Goal: Ask a question

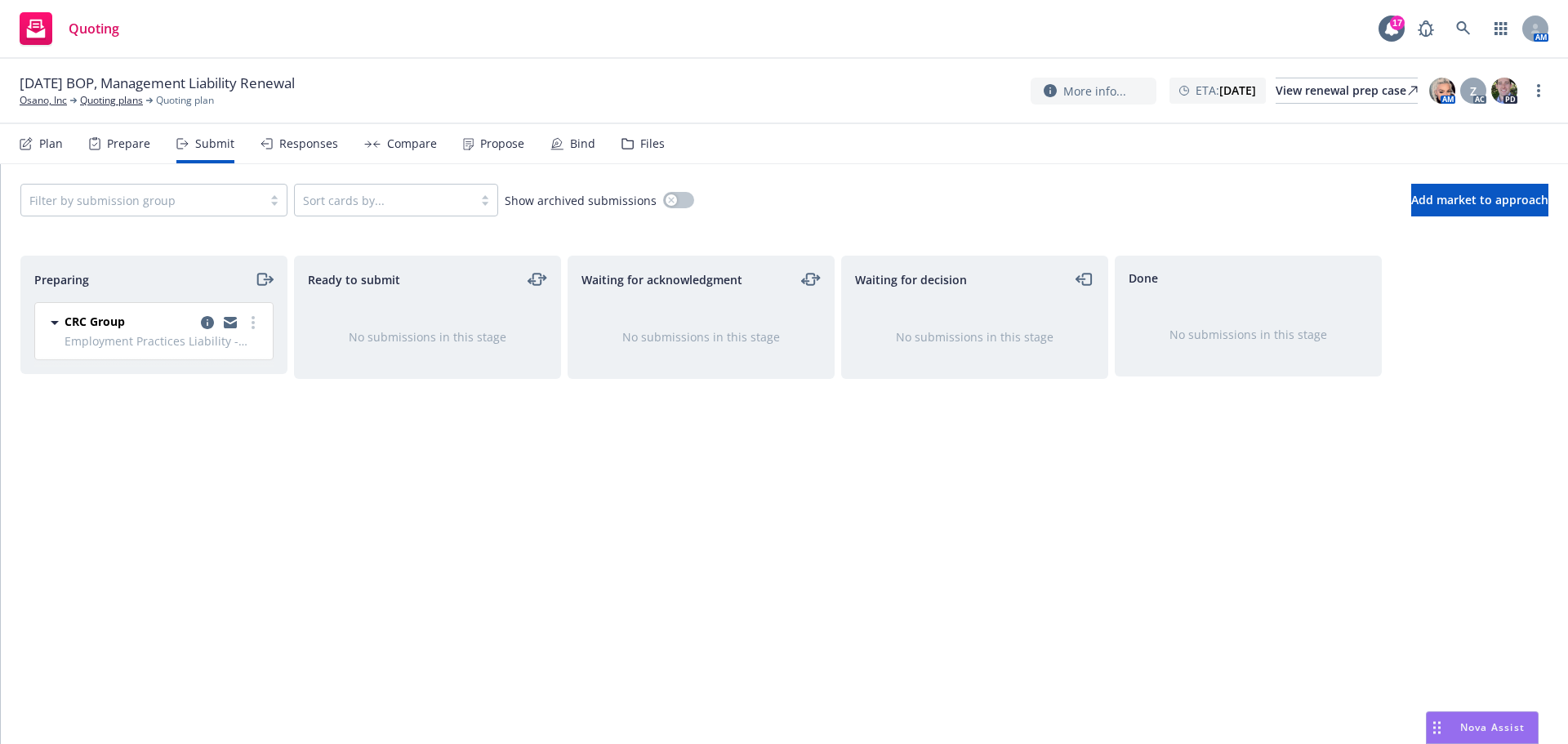
click at [1469, 724] on span "Nova Assist" at bounding box center [1493, 728] width 64 height 14
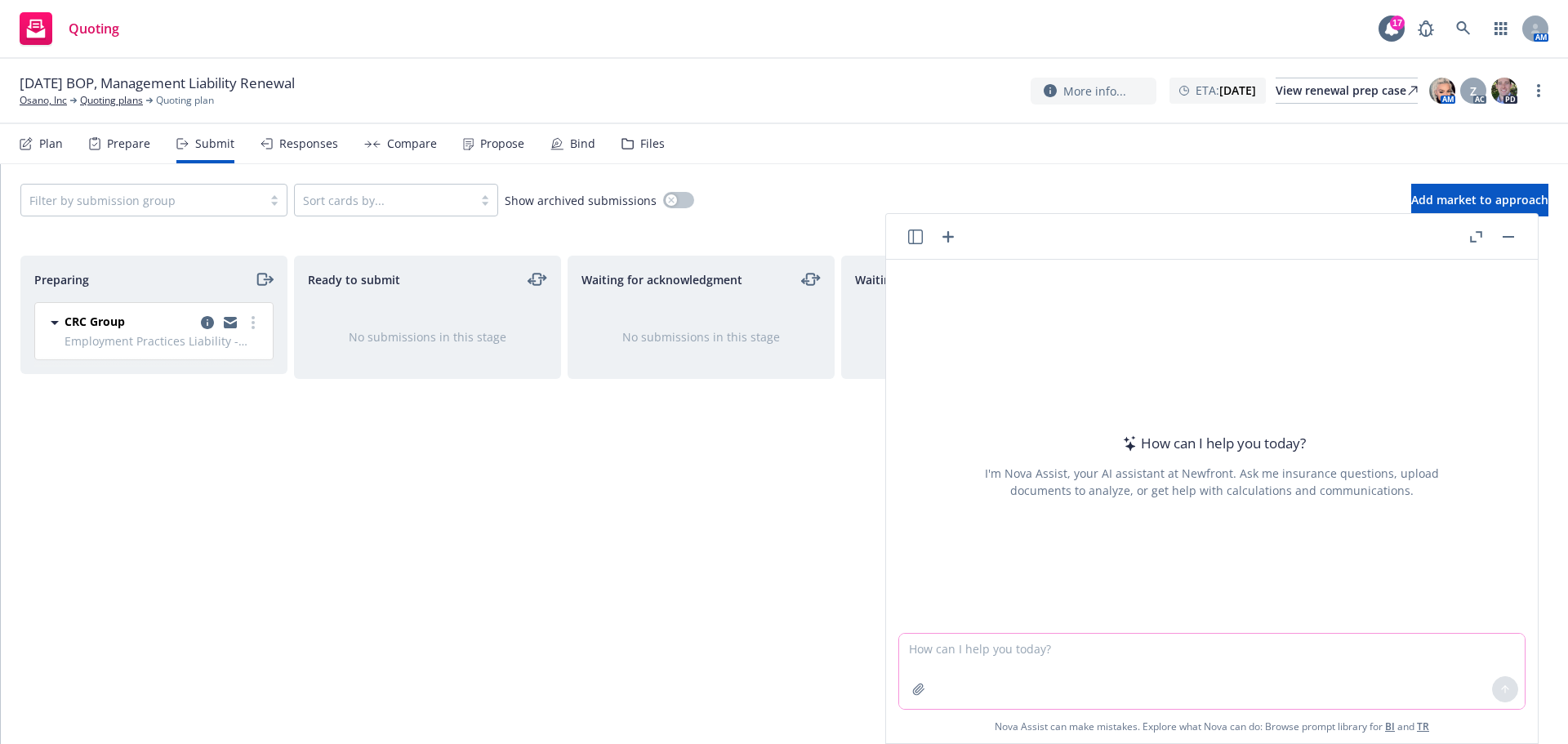
click at [1159, 644] on textarea at bounding box center [1212, 672] width 626 height 75
paste textarea ""[PERSON_NAME] will be an additional insured on Company’s commercial general li…"
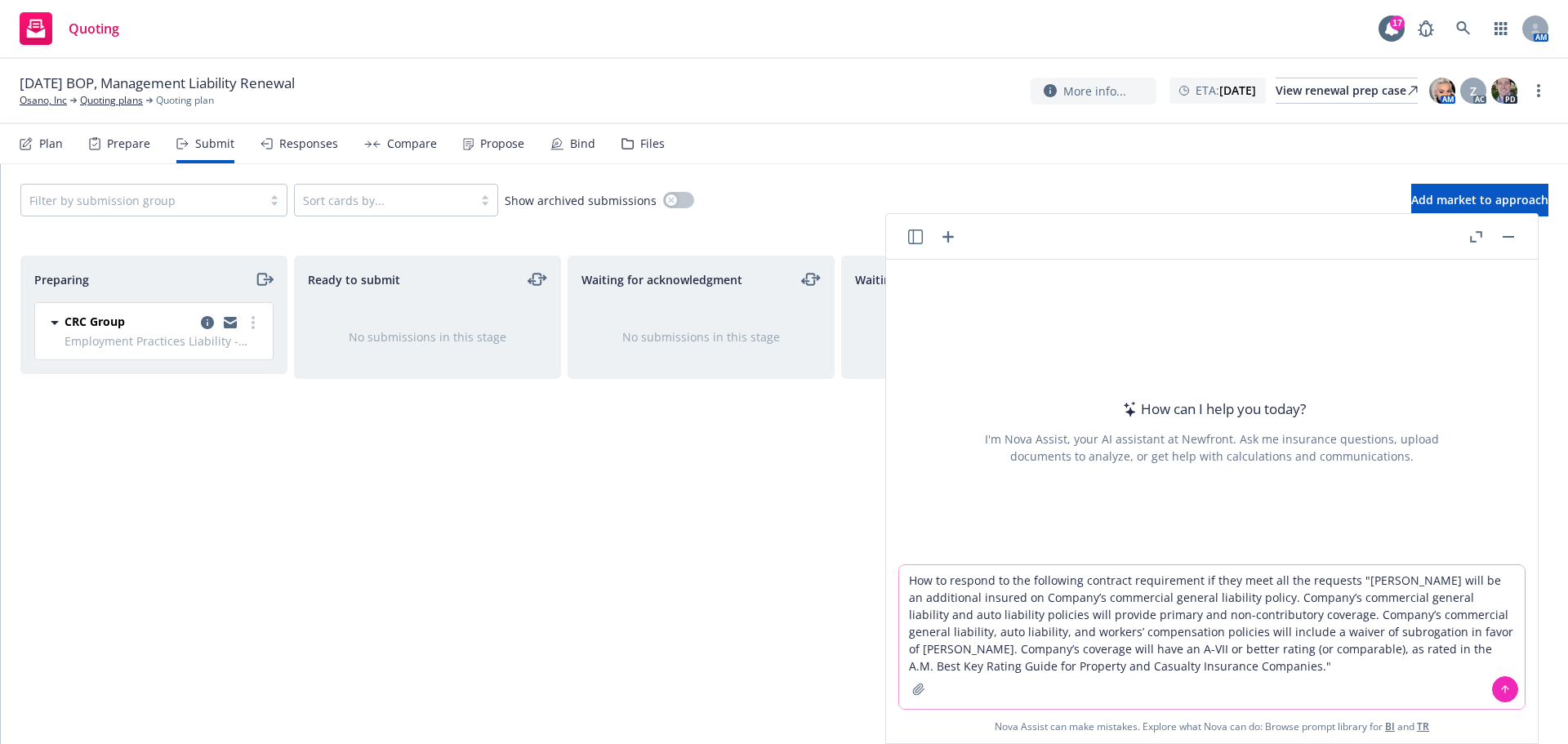
click at [1344, 580] on textarea "How to respond to the following contract requirement if they meet all the reque…" at bounding box center [1212, 637] width 626 height 144
click at [1204, 684] on textarea "How to respond to the following contract requirement if they meet all the reque…" at bounding box center [1212, 637] width 626 height 144
type textarea "How to respond to the following contract requirement if they meet all the reque…"
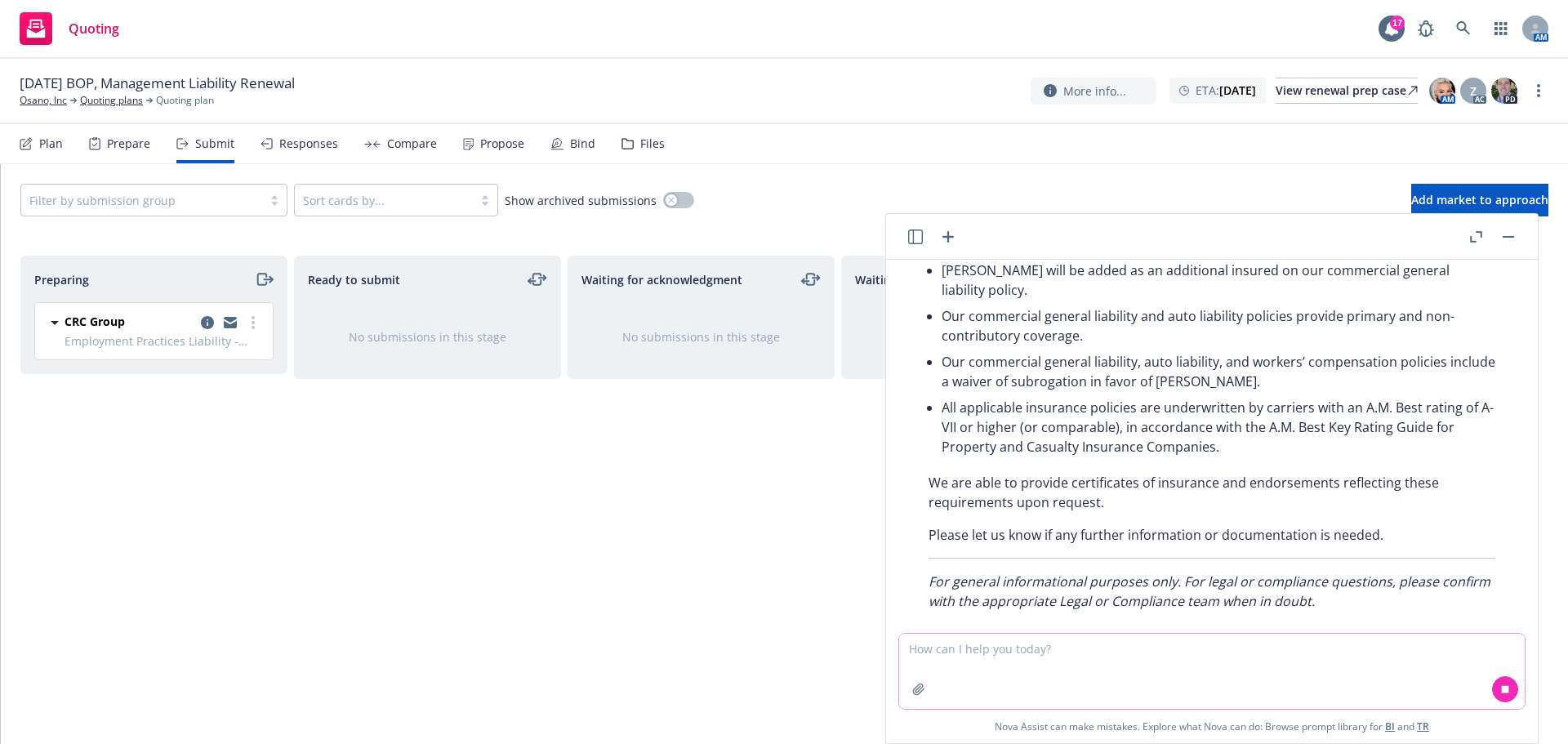
scroll to position [334, 0]
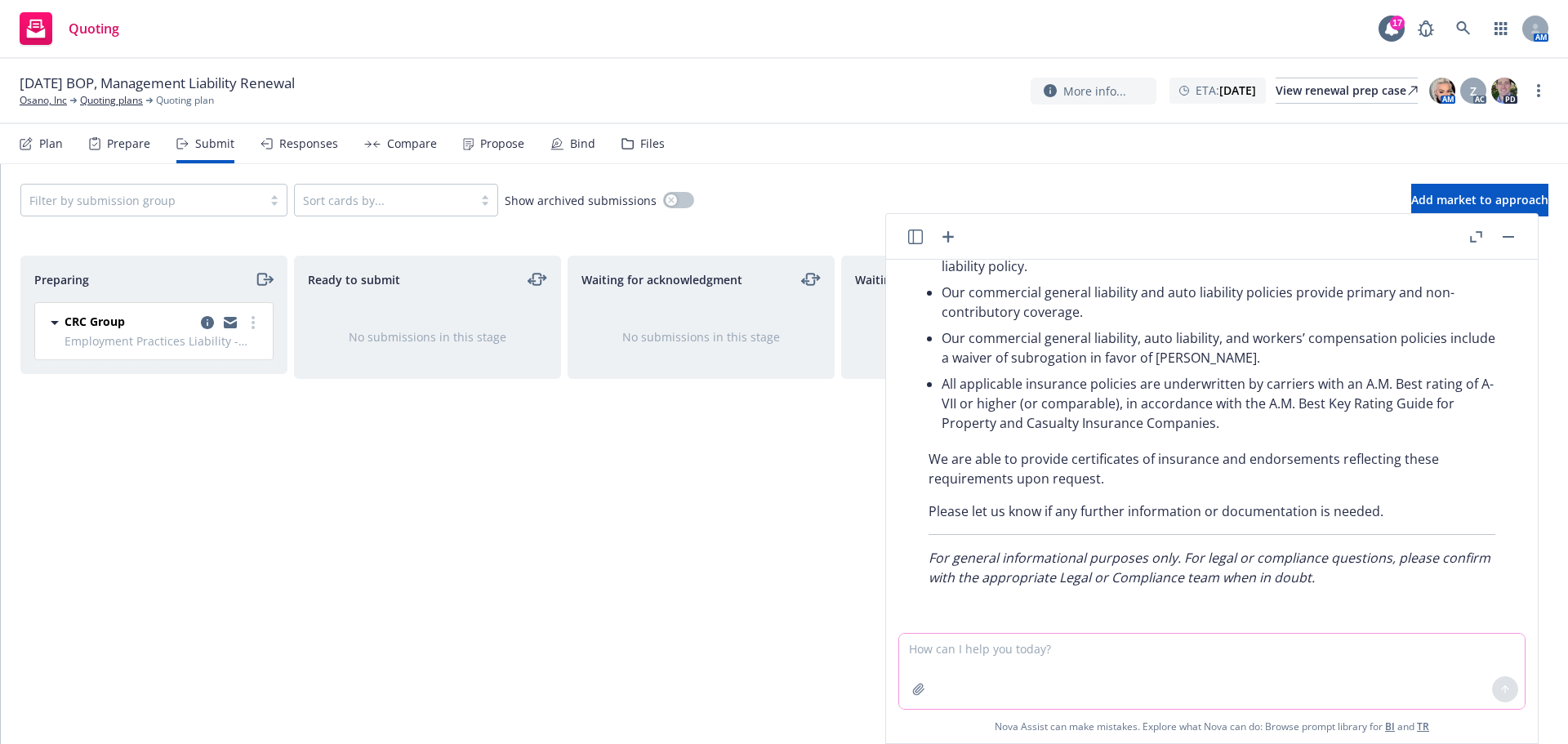
click at [1106, 653] on textarea at bounding box center [1212, 672] width 626 height 75
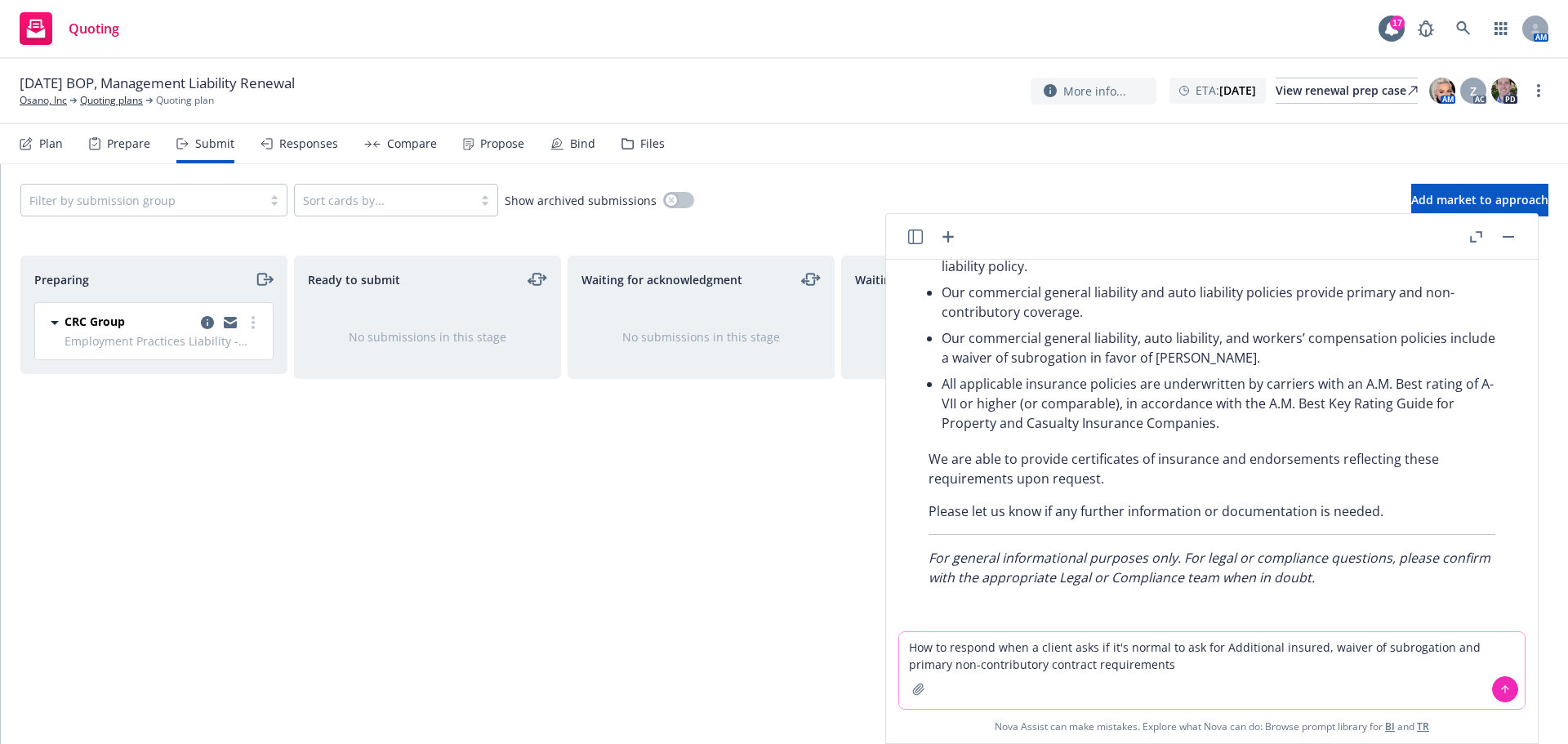
type textarea "How to respond when a client asks if it's normal to ask for Additional insured,…"
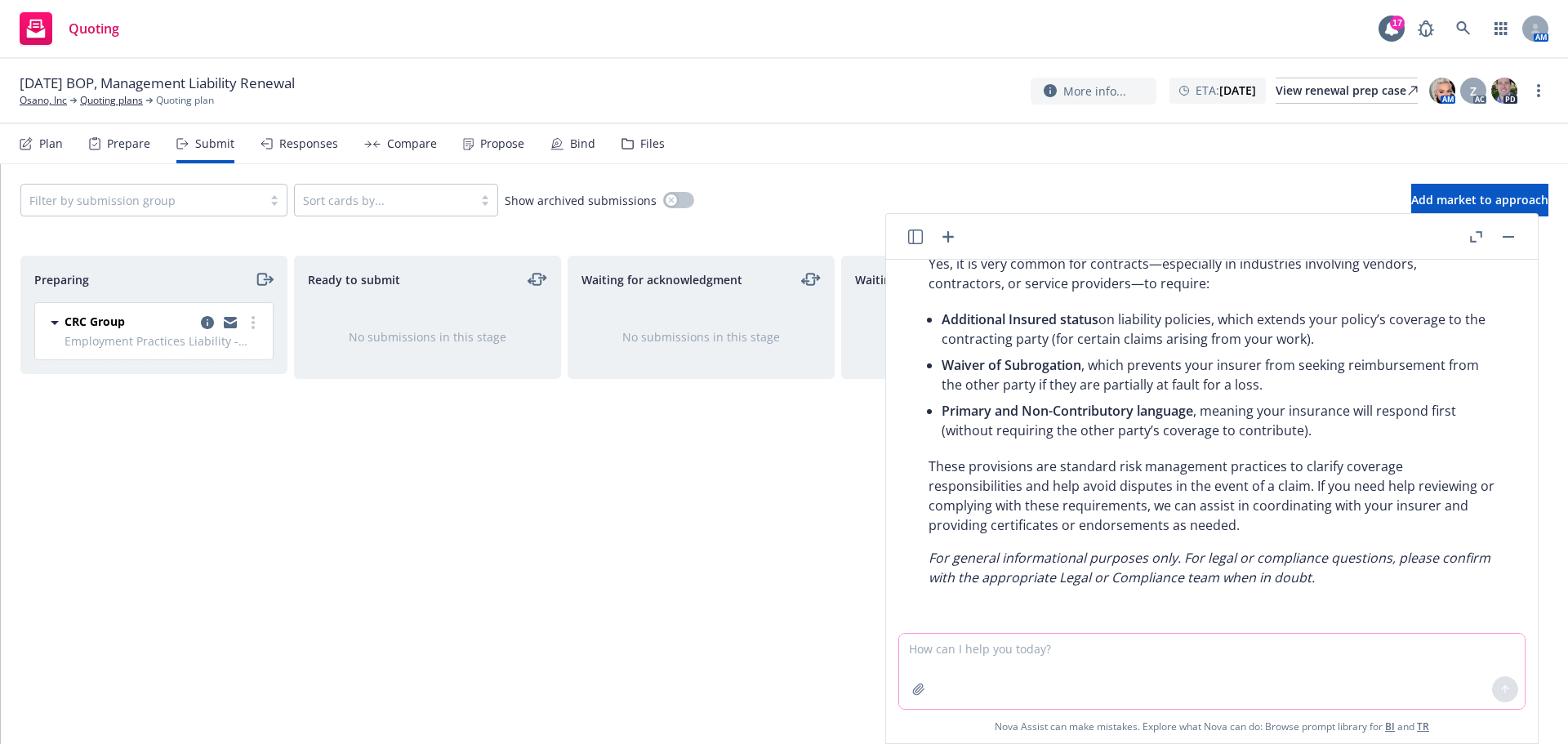
scroll to position [695, 0]
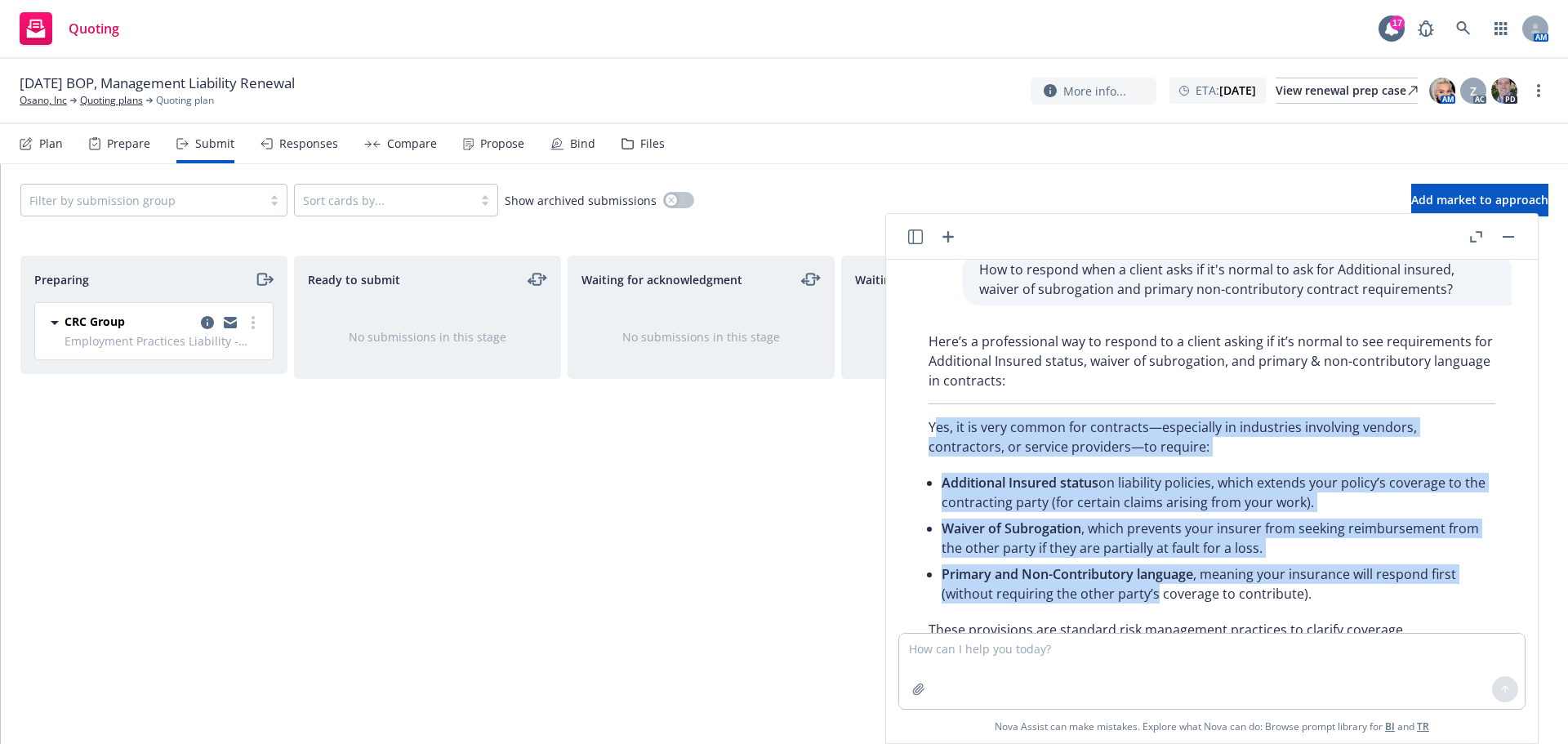
drag, startPoint x: 934, startPoint y: 425, endPoint x: 1157, endPoint y: 605, distance: 286.6
click at [1157, 605] on div "Here’s a professional way to respond to a client asking if it’s normal to see r…" at bounding box center [1212, 542] width 600 height 432
click at [1076, 556] on li "Waiver of Subrogation , which prevents your insurer from seeking reimbursement …" at bounding box center [1218, 539] width 554 height 46
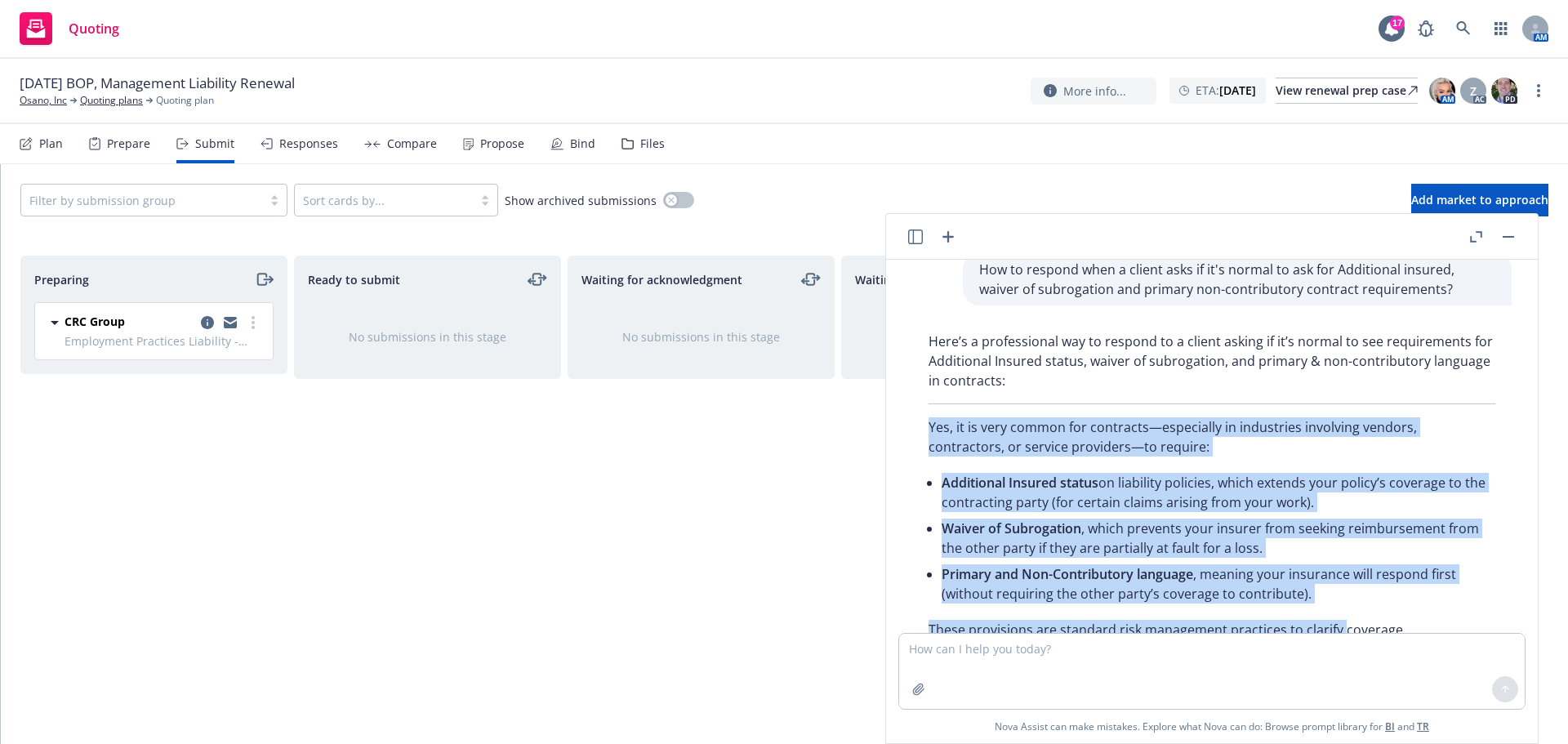
scroll to position [858, 0]
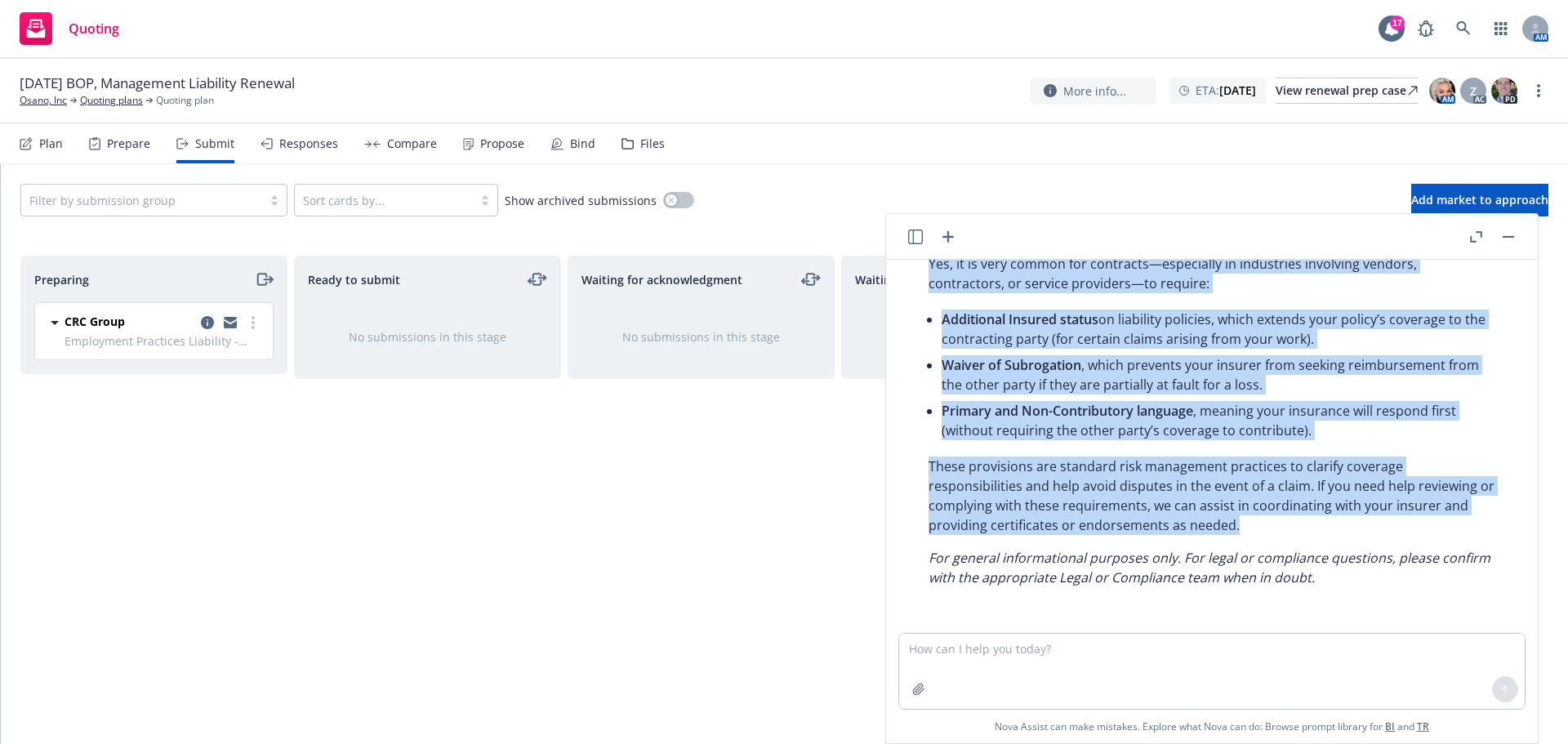
drag, startPoint x: 920, startPoint y: 418, endPoint x: 1317, endPoint y: 525, distance: 411.2
click at [1317, 525] on div "Here’s a professional way to respond to a client asking if it’s normal to see r…" at bounding box center [1212, 378] width 600 height 432
copy div "Yes, it is very common for contracts—especially in industries involving vendors…"
click at [1514, 239] on button "button" at bounding box center [1508, 236] width 19 height 19
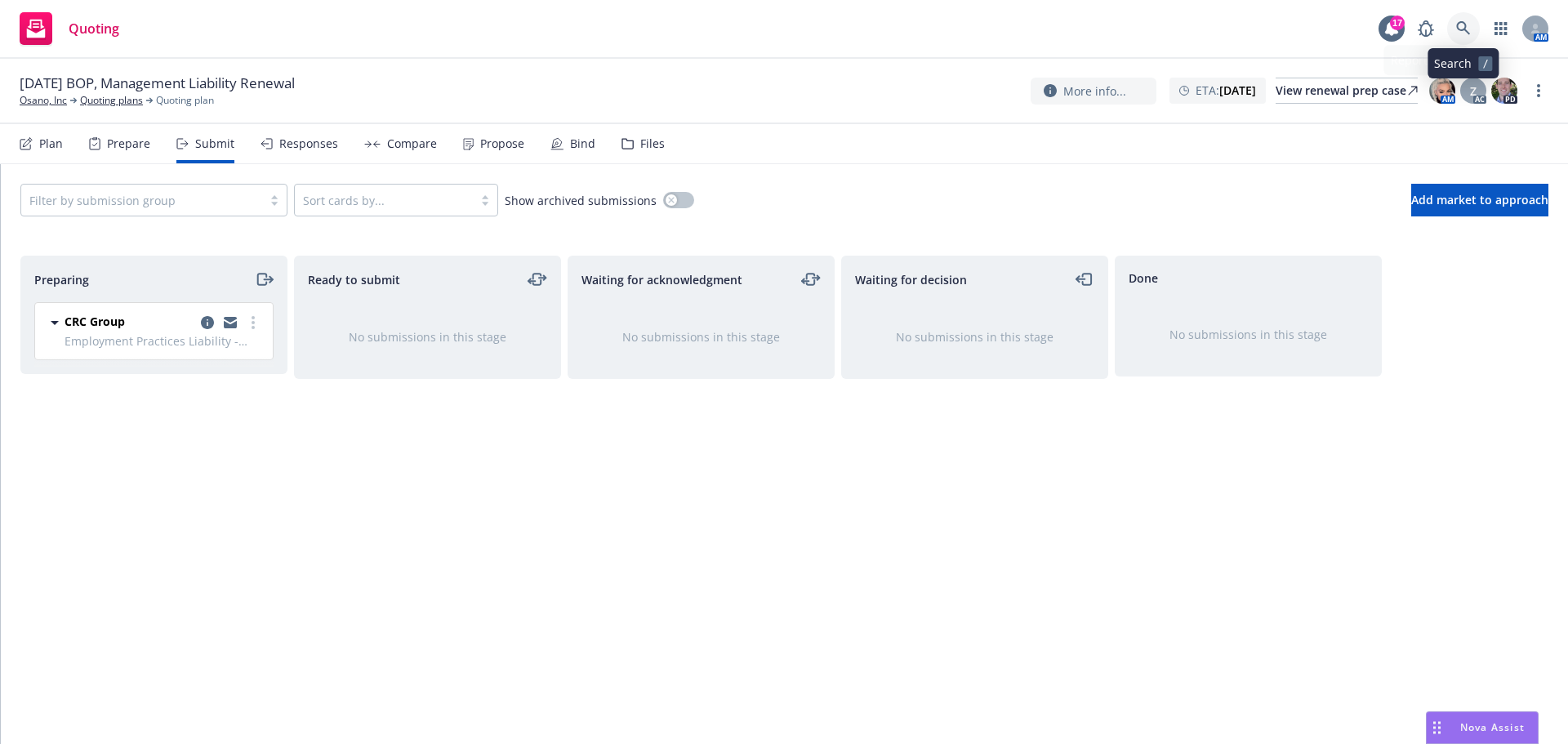
click at [1457, 34] on icon at bounding box center [1464, 28] width 15 height 15
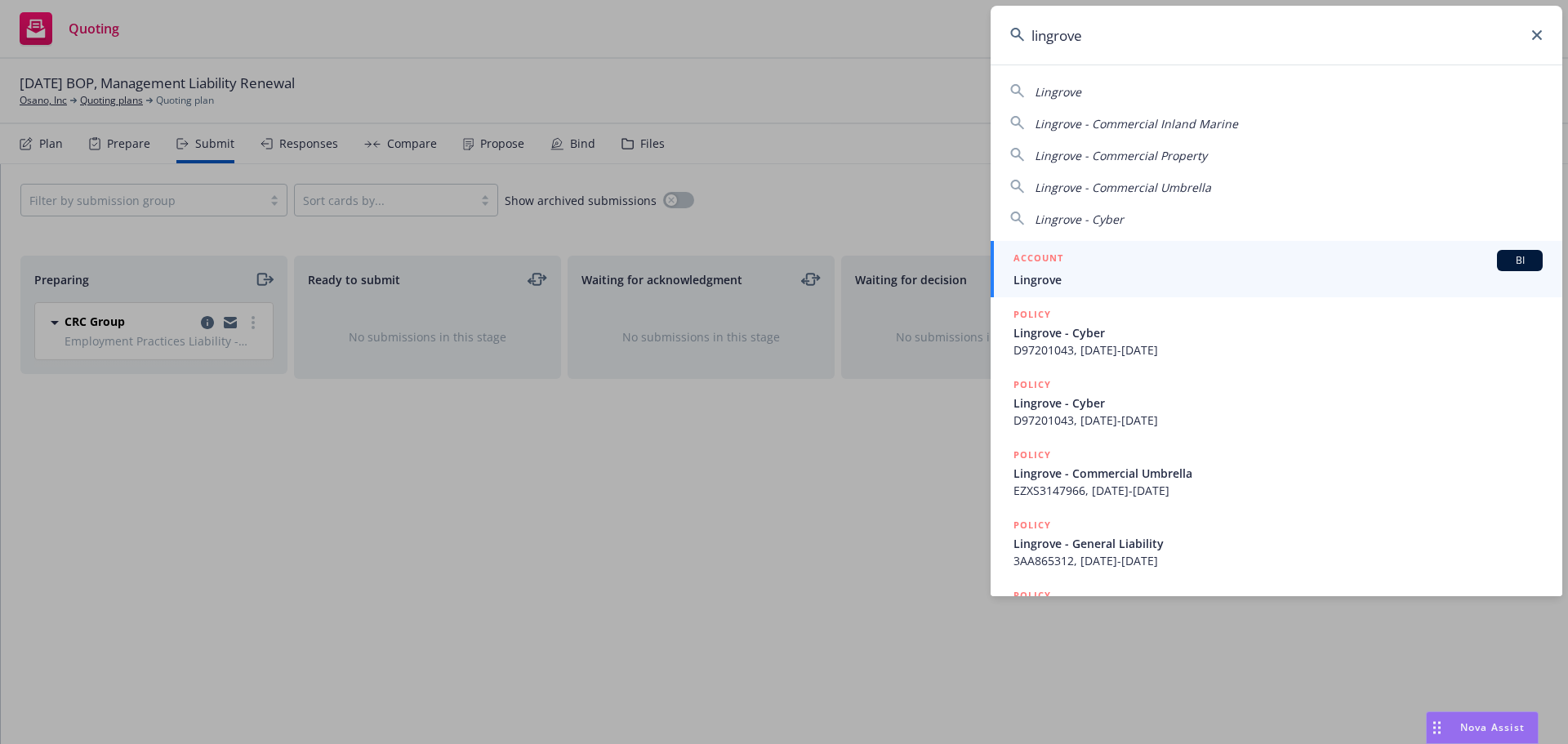
type input "lingrove"
click at [1256, 275] on span "Lingrove" at bounding box center [1279, 279] width 529 height 17
